Goal: Entertainment & Leisure: Consume media (video, audio)

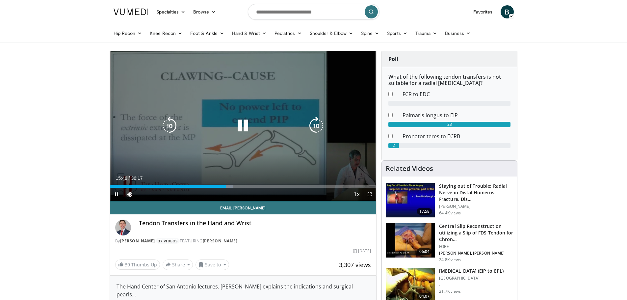
click at [248, 126] on icon "Video Player" at bounding box center [243, 125] width 18 height 18
click at [238, 126] on icon "Video Player" at bounding box center [243, 125] width 18 height 18
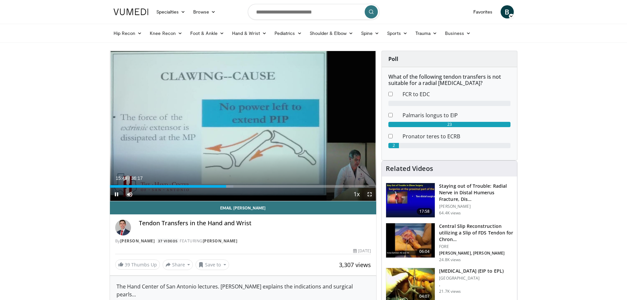
click at [371, 195] on span "Video Player" at bounding box center [369, 194] width 13 height 13
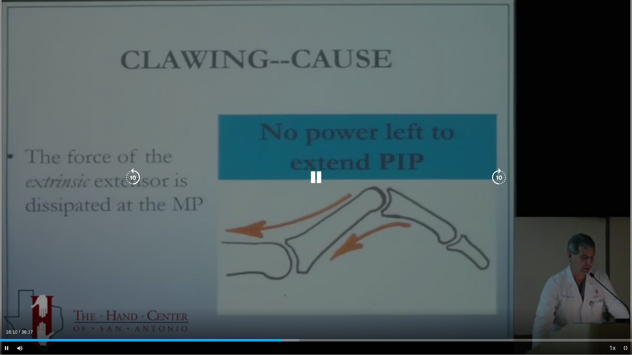
click at [293, 220] on div "10 seconds Tap to unmute" at bounding box center [316, 177] width 632 height 355
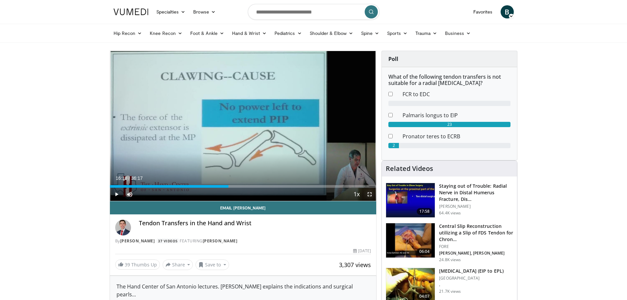
click at [369, 192] on span "Video Player" at bounding box center [369, 194] width 13 height 13
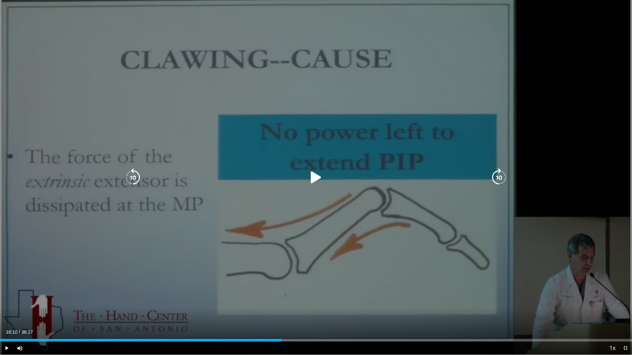
click at [311, 173] on icon "Video Player" at bounding box center [316, 177] width 18 height 18
click at [503, 299] on div "10 seconds Tap to unmute" at bounding box center [316, 177] width 632 height 355
click at [309, 177] on icon "Video Player" at bounding box center [316, 177] width 18 height 18
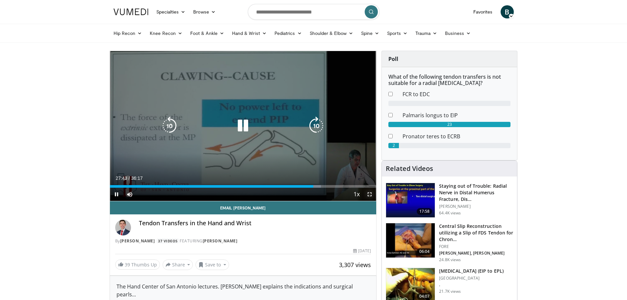
drag, startPoint x: 368, startPoint y: 193, endPoint x: 159, endPoint y: 235, distance: 213.3
click at [368, 193] on span "Video Player" at bounding box center [369, 194] width 13 height 13
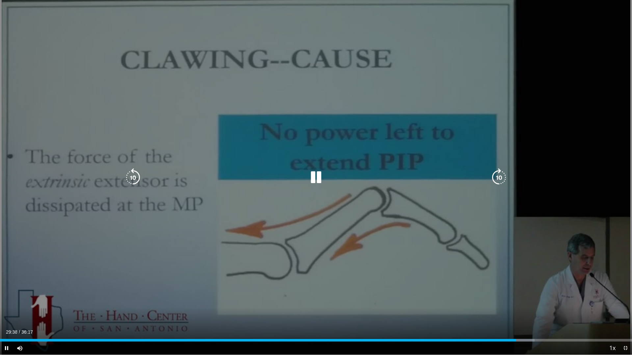
click at [383, 186] on div "10 seconds Tap to unmute" at bounding box center [316, 177] width 632 height 355
click at [318, 180] on icon "Video Player" at bounding box center [316, 177] width 18 height 18
click at [316, 178] on icon "Video Player" at bounding box center [316, 177] width 18 height 18
